Goal: Information Seeking & Learning: Learn about a topic

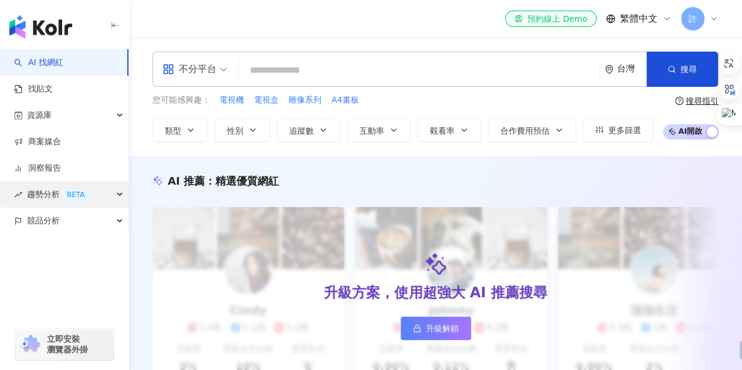
click at [61, 193] on span "趨勢分析 BETA" at bounding box center [58, 194] width 62 height 26
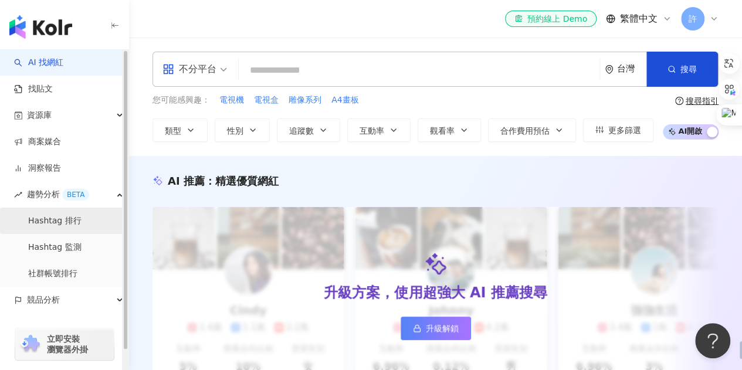
click at [69, 227] on link "Hashtag 排行" at bounding box center [54, 221] width 53 height 12
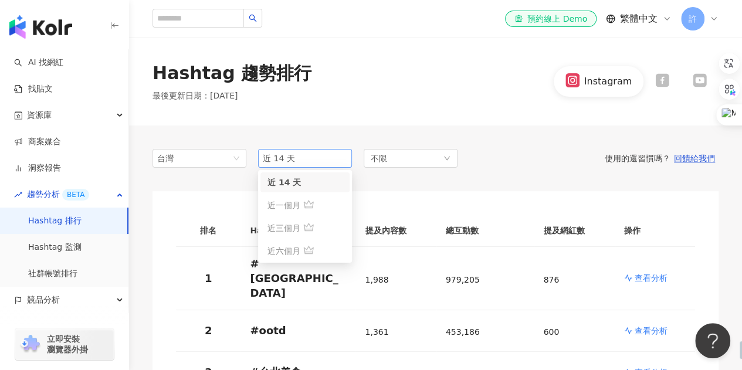
click at [288, 166] on span "近 14 天" at bounding box center [305, 158] width 84 height 18
click at [492, 164] on div "台灣 近 14 天 14d 1m 近 14 天 近一個月 近三個月 近六個月 不限 使用的還習慣嗎？ 回饋給我們" at bounding box center [435, 158] width 566 height 19
click at [672, 77] on div at bounding box center [662, 81] width 38 height 16
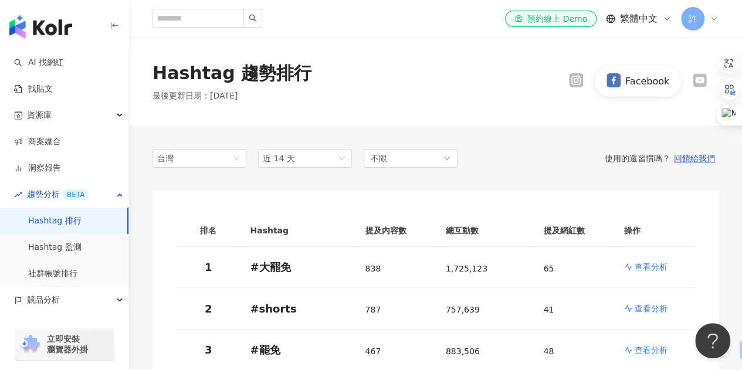
click at [700, 77] on icon at bounding box center [698, 80] width 13 height 13
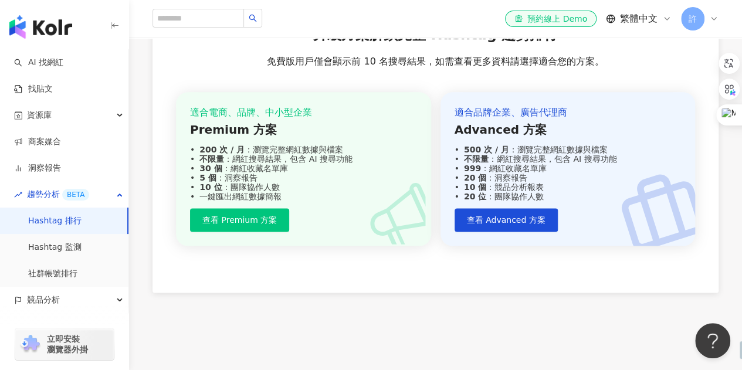
scroll to position [780, 0]
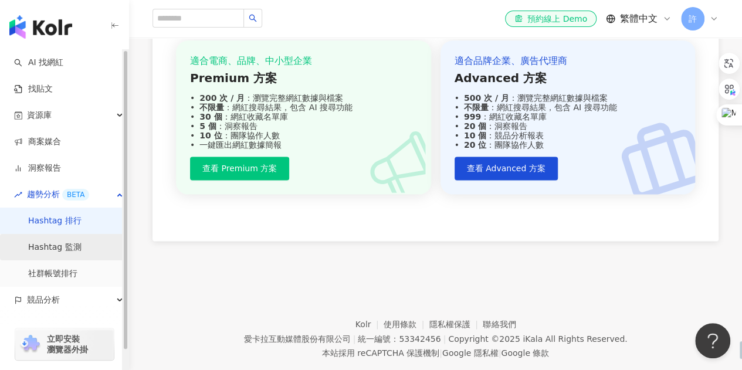
click at [69, 253] on link "Hashtag 監測" at bounding box center [54, 248] width 53 height 12
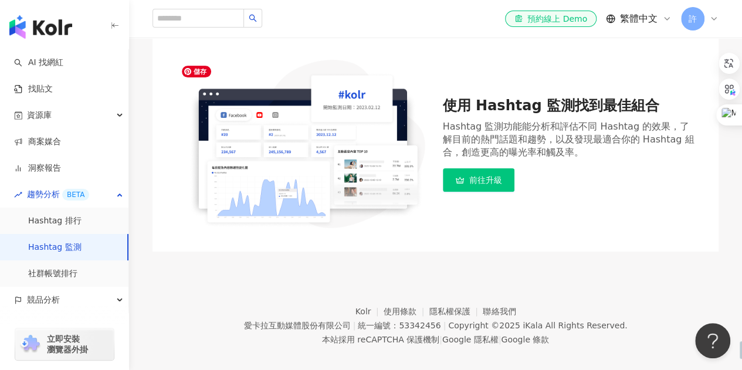
scroll to position [107, 0]
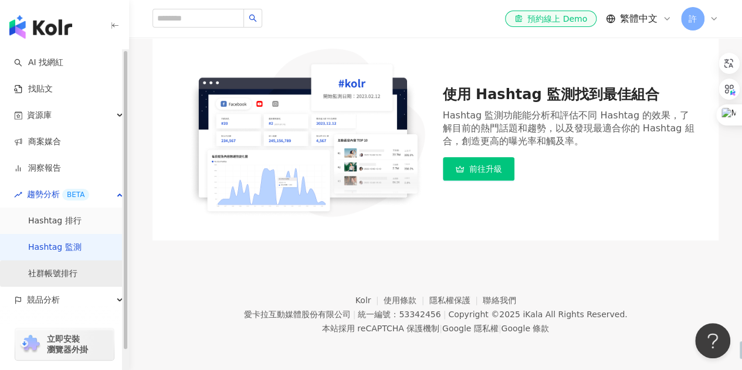
click at [53, 271] on link "社群帳號排行" at bounding box center [52, 274] width 49 height 12
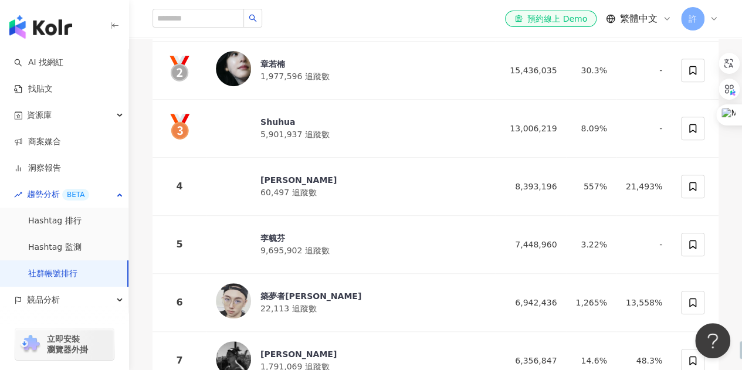
scroll to position [117, 0]
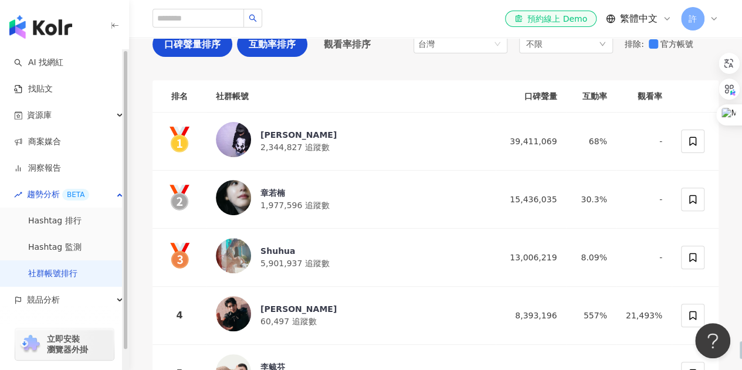
click at [260, 56] on div "互動率排序" at bounding box center [272, 44] width 70 height 25
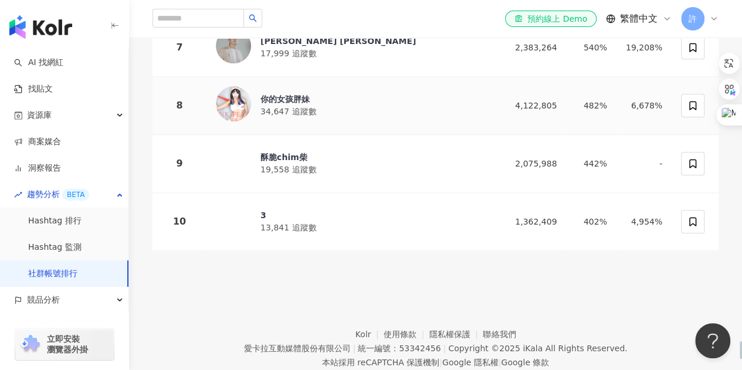
scroll to position [587, 0]
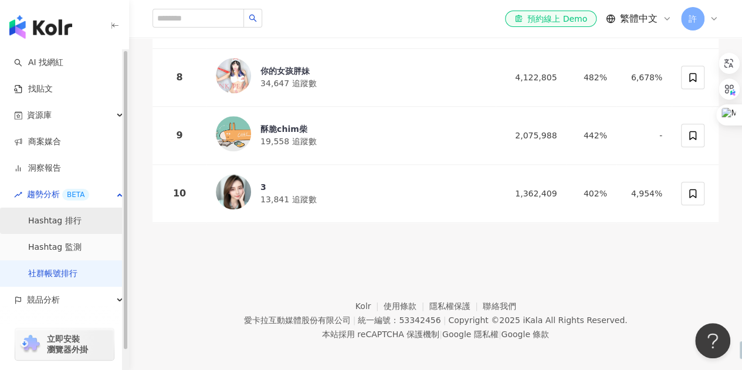
click at [35, 223] on link "Hashtag 排行" at bounding box center [54, 221] width 53 height 12
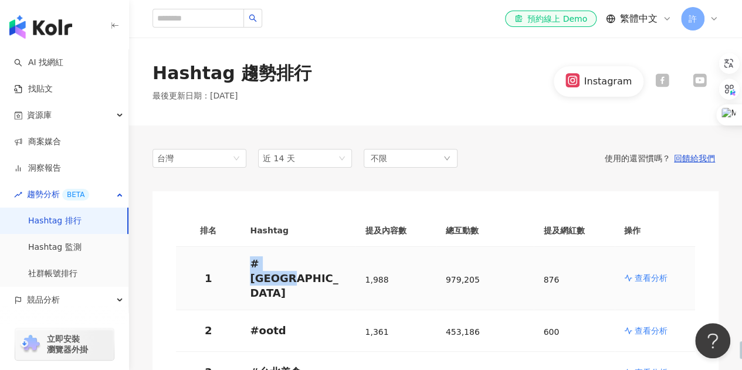
drag, startPoint x: 290, startPoint y: 270, endPoint x: 232, endPoint y: 268, distance: 58.7
click at [232, 268] on tr "1 # [GEOGRAPHIC_DATA] 1,988 979,205 876 查看分析" at bounding box center [435, 279] width 519 height 64
copy tr "# [GEOGRAPHIC_DATA]"
drag, startPoint x: 276, startPoint y: 306, endPoint x: 245, endPoint y: 305, distance: 30.5
click at [245, 310] on td "# ootd" at bounding box center [297, 331] width 115 height 42
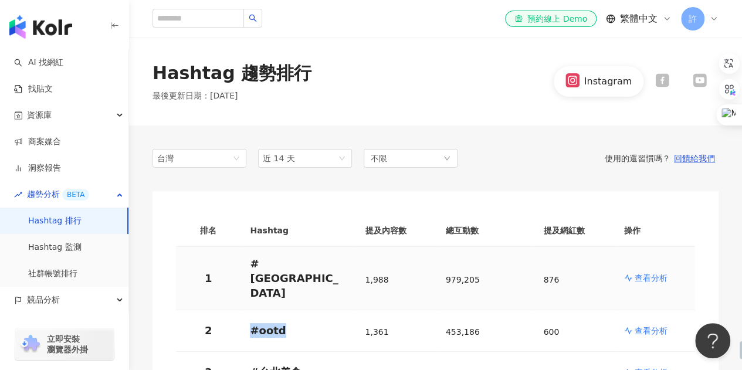
copy p "# ootd"
click at [646, 72] on div "Instagram" at bounding box center [635, 81] width 165 height 30
click at [653, 73] on div "Instagram" at bounding box center [635, 81] width 165 height 30
click at [660, 76] on icon at bounding box center [661, 80] width 13 height 13
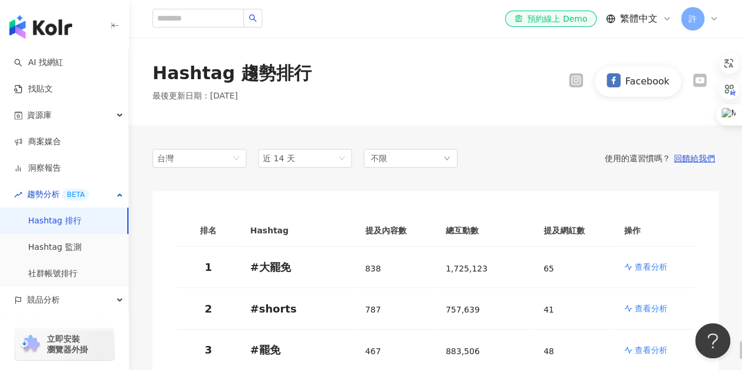
click at [689, 76] on div at bounding box center [700, 81] width 38 height 16
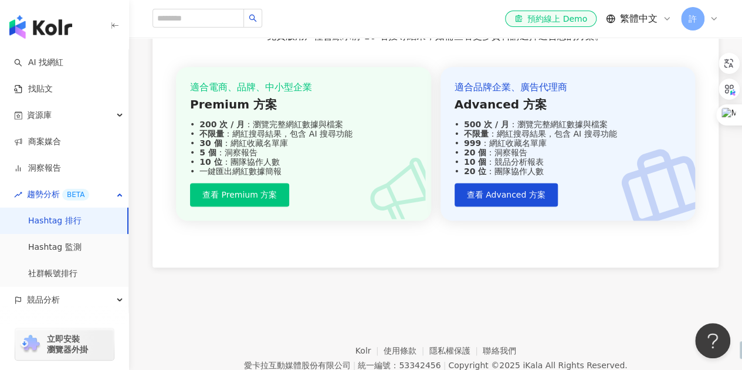
scroll to position [780, 0]
